Goal: Ask a question

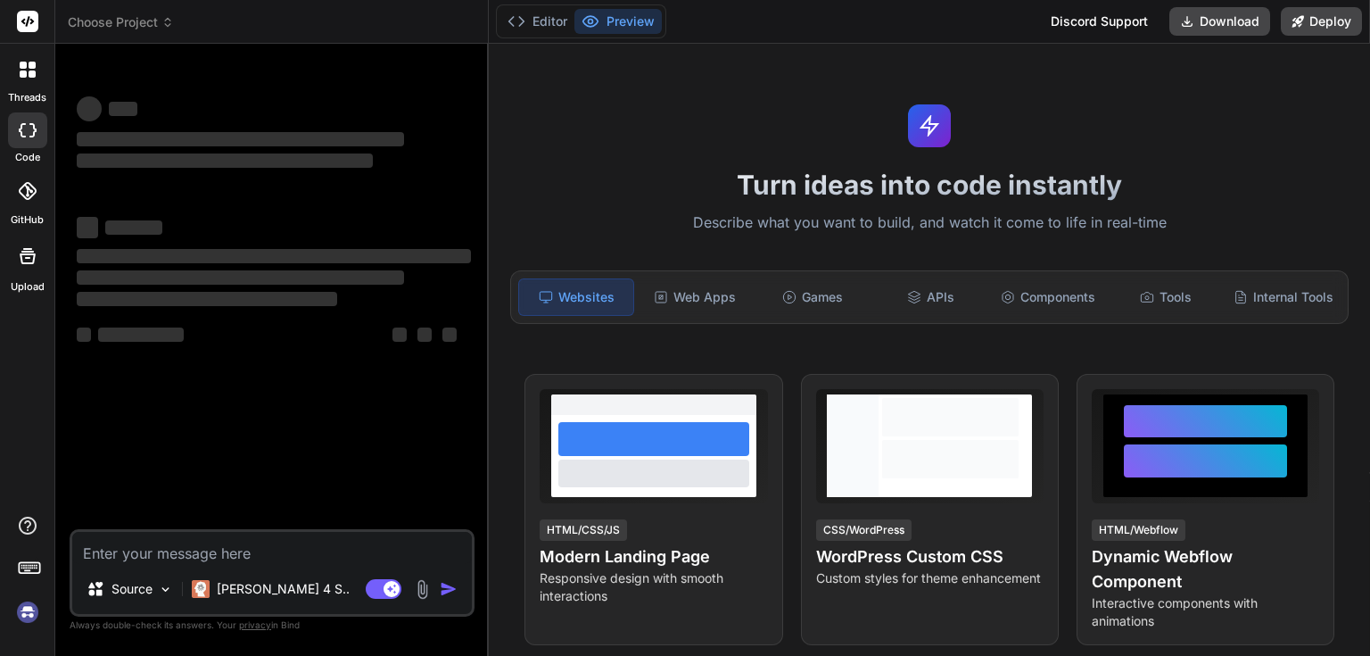
click at [160, 562] on textarea at bounding box center [272, 548] width 400 height 32
click at [278, 592] on p "[PERSON_NAME] 4 S.." at bounding box center [283, 589] width 133 height 18
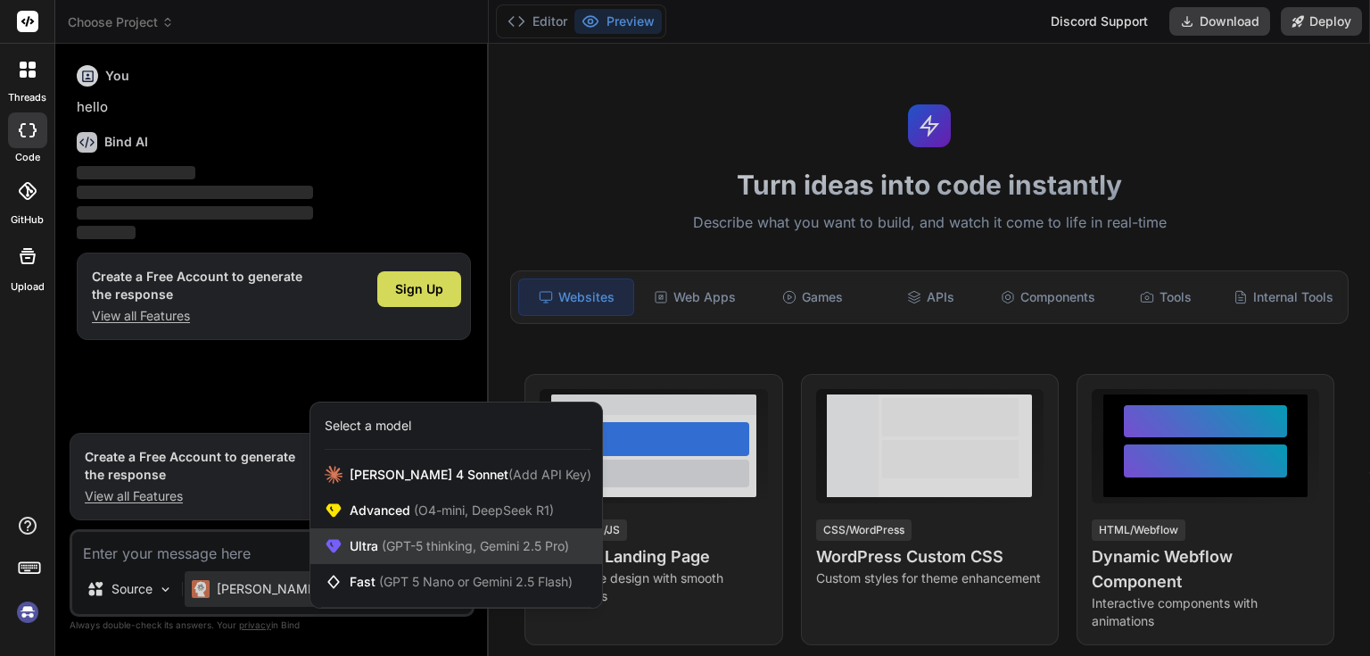
click at [434, 551] on span "(GPT-5 thinking, Gemini 2.5 Pro)" at bounding box center [473, 545] width 191 height 15
type textarea "x"
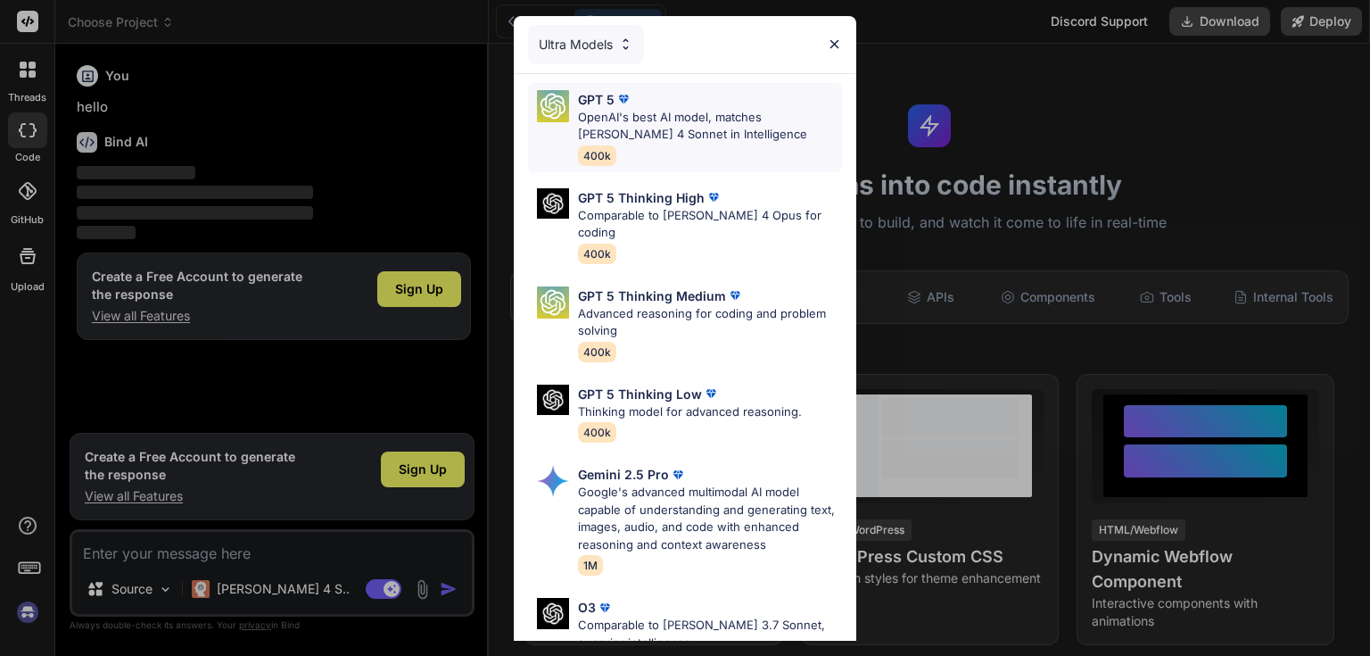
click at [653, 123] on p "OpenAI's best AI model, matches [PERSON_NAME] 4 Sonnet in Intelligence" at bounding box center [710, 126] width 264 height 35
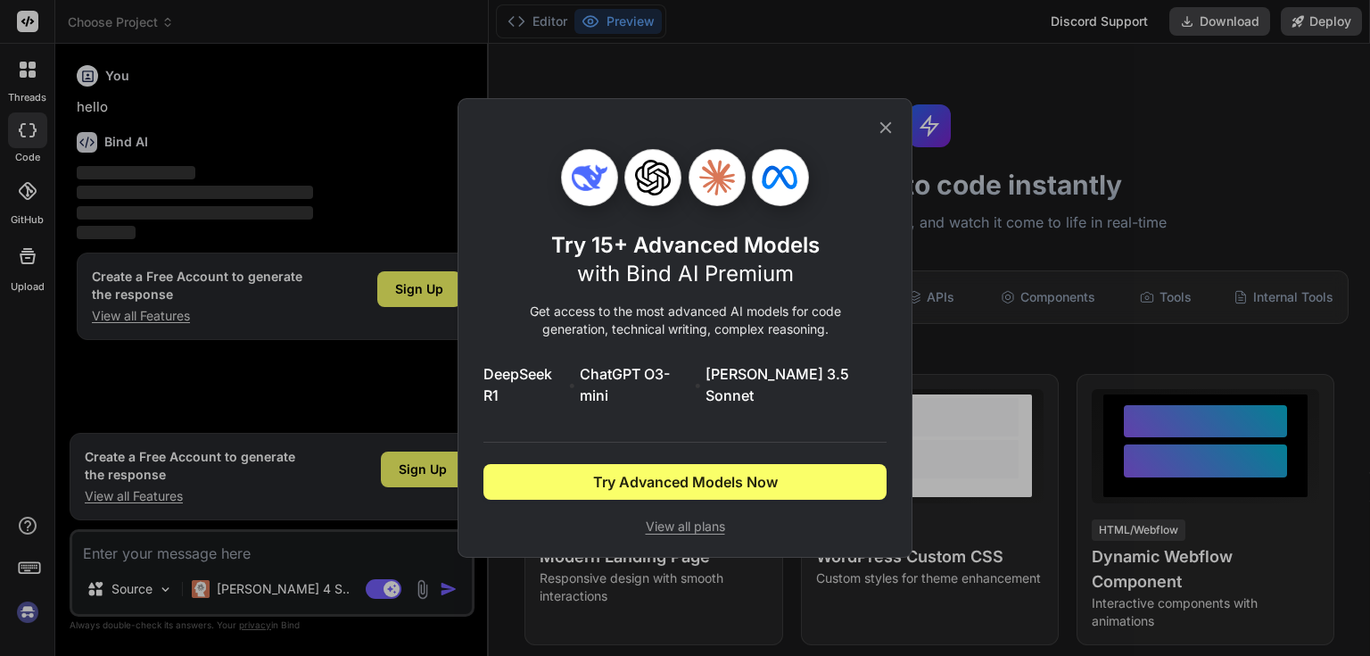
click at [895, 132] on icon at bounding box center [886, 128] width 20 height 20
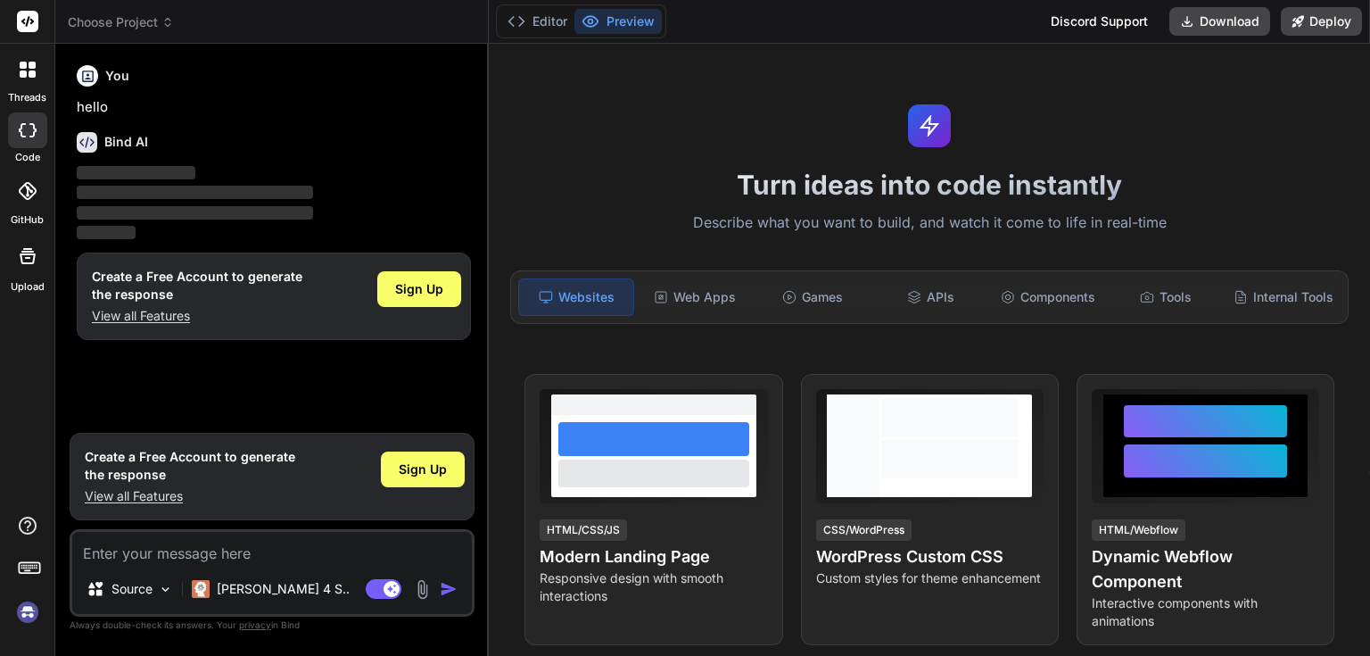
click at [302, 79] on div "You" at bounding box center [274, 75] width 394 height 21
click at [153, 537] on textarea at bounding box center [272, 548] width 400 height 32
type textarea "a"
type textarea "x"
type textarea "as"
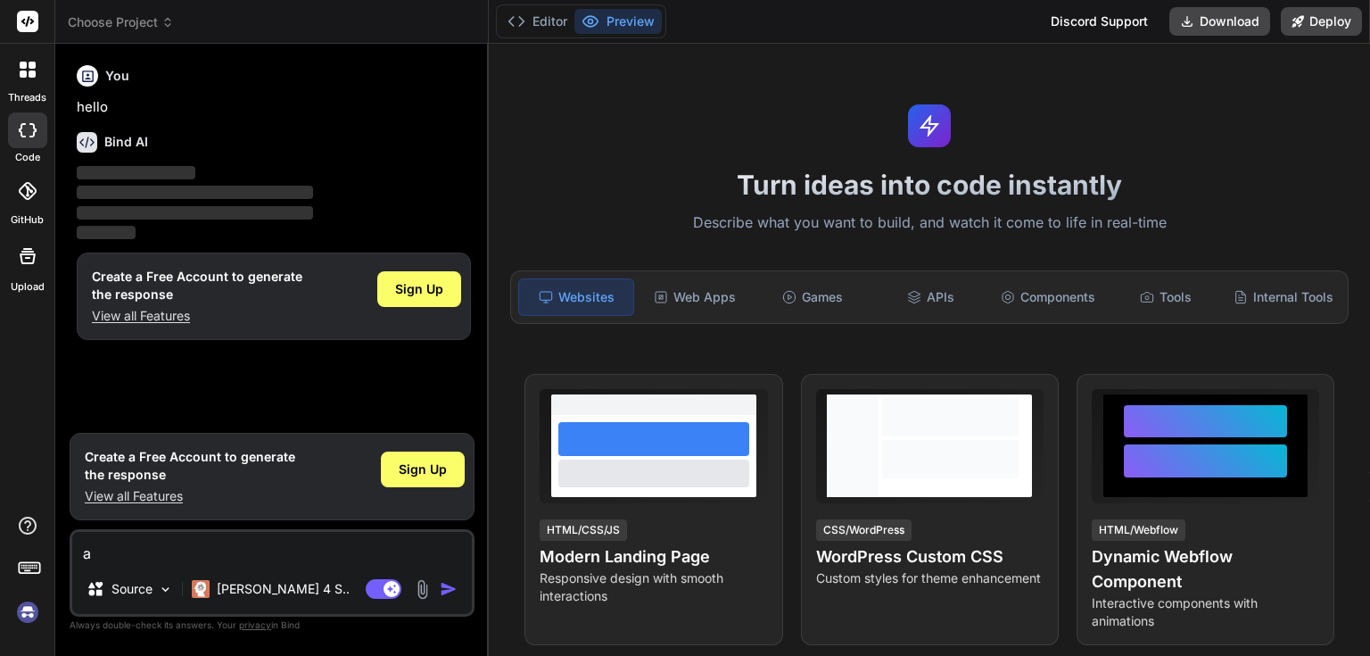
type textarea "x"
type textarea "asd"
type textarea "x"
type textarea "asdS"
type textarea "x"
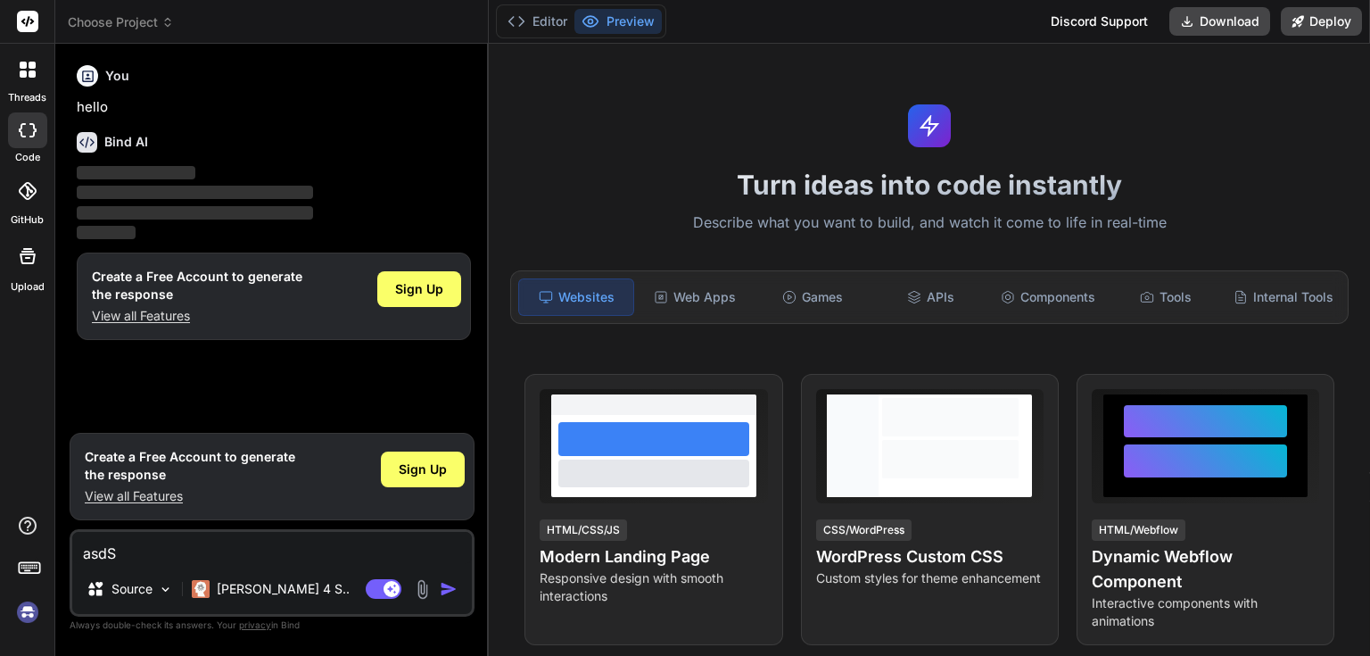
type textarea "asdSA"
type textarea "x"
type textarea "asdSAF"
type textarea "x"
type textarea "asdSAF"
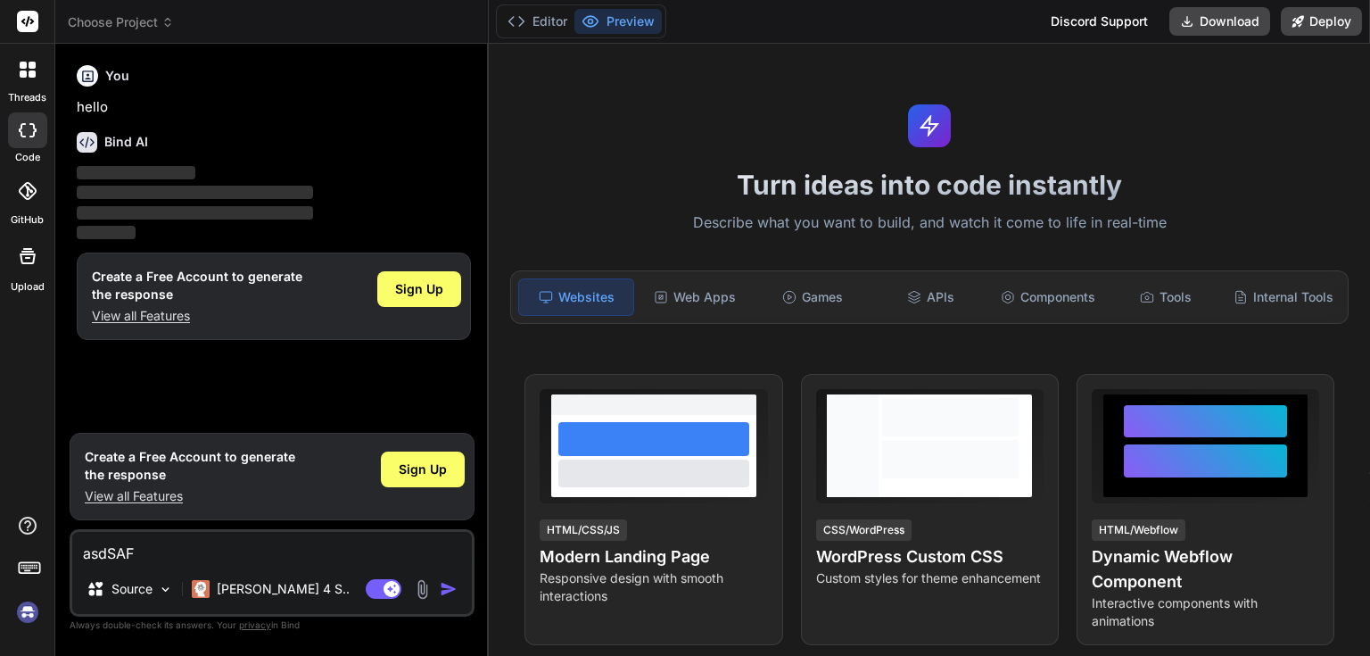
click at [442, 592] on img "button" at bounding box center [449, 589] width 18 height 18
click at [445, 592] on img "button" at bounding box center [449, 589] width 18 height 18
